Goal: Find specific page/section

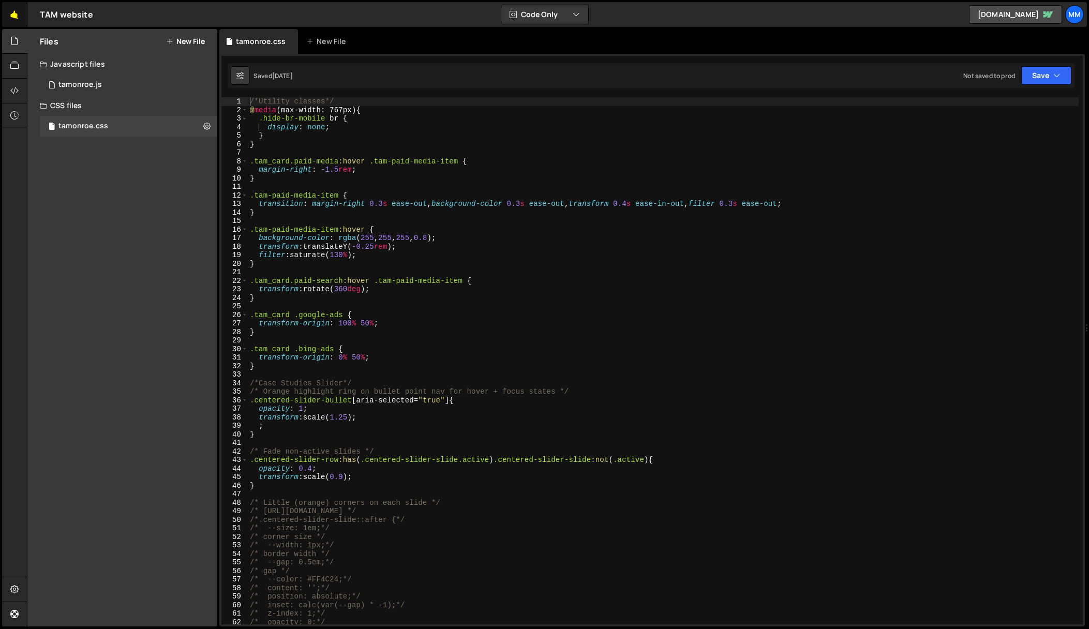
click at [10, 16] on link "🤙" at bounding box center [14, 14] width 25 height 25
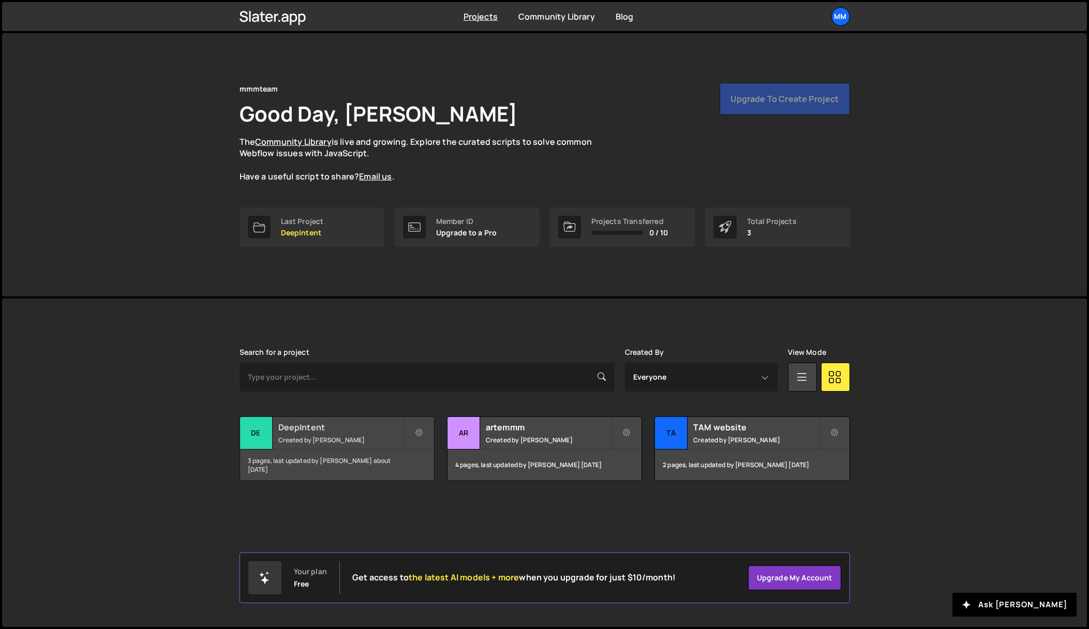
click at [355, 430] on h2 "DeepIntent" at bounding box center [340, 427] width 125 height 11
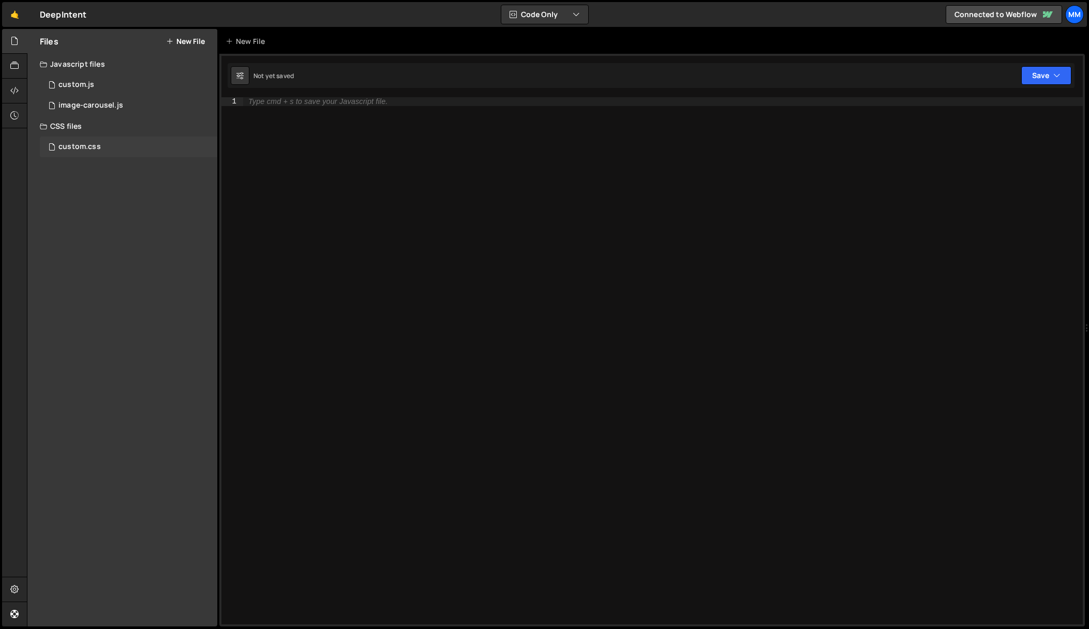
click at [62, 147] on div "custom.css" at bounding box center [79, 146] width 42 height 9
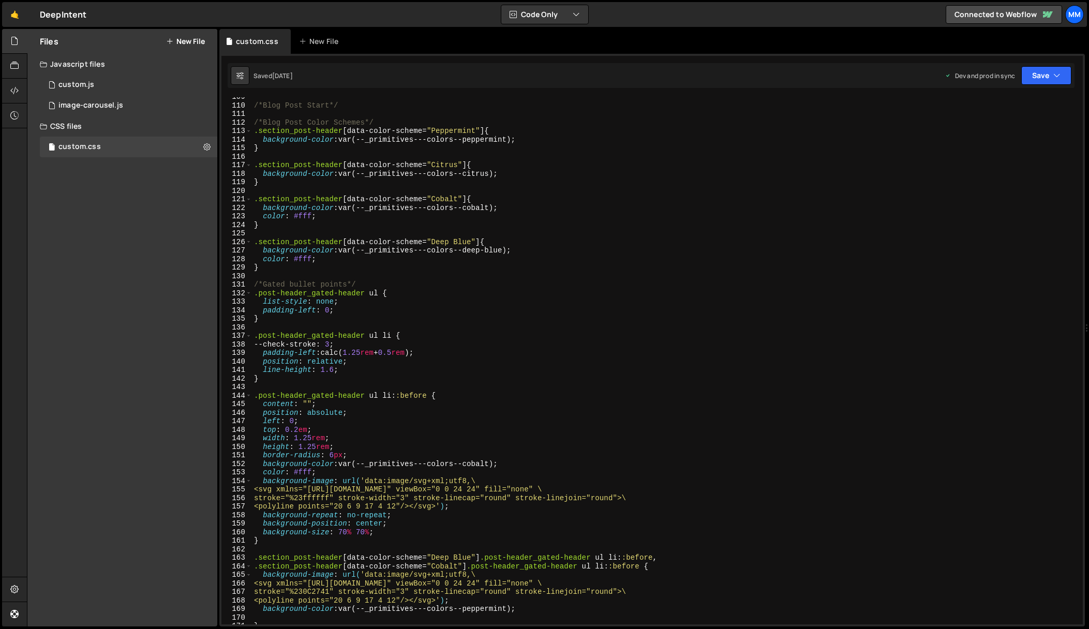
scroll to position [1065, 0]
